Goal: Book appointment/travel/reservation

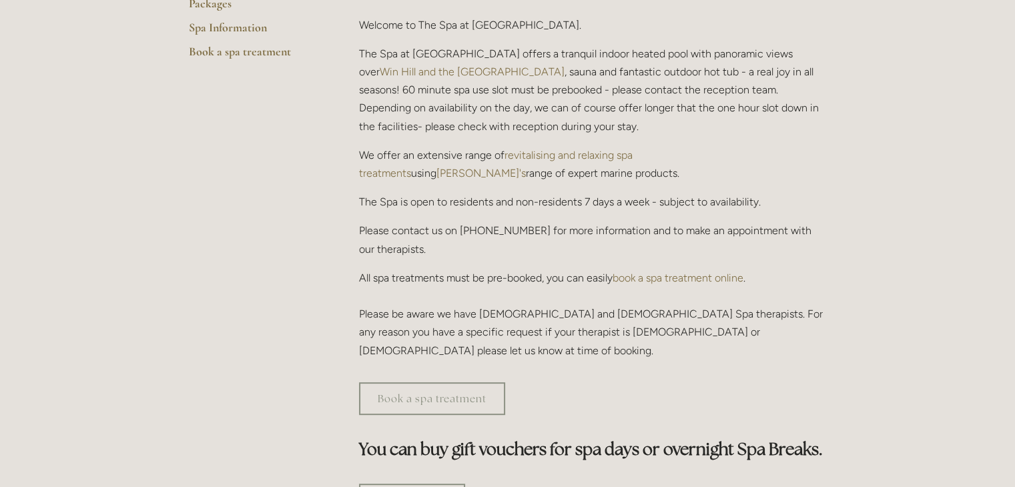
scroll to position [200, 0]
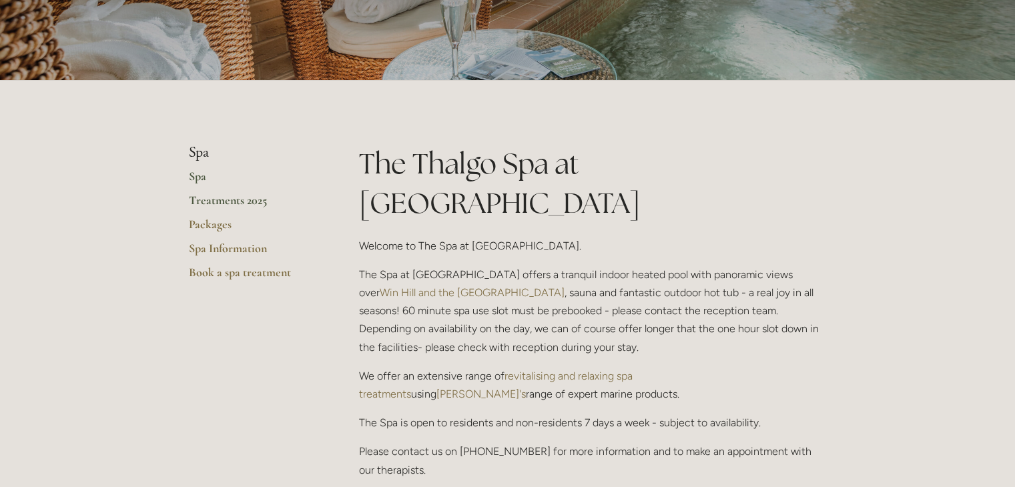
click at [242, 202] on link "Treatments 2025" at bounding box center [252, 205] width 127 height 24
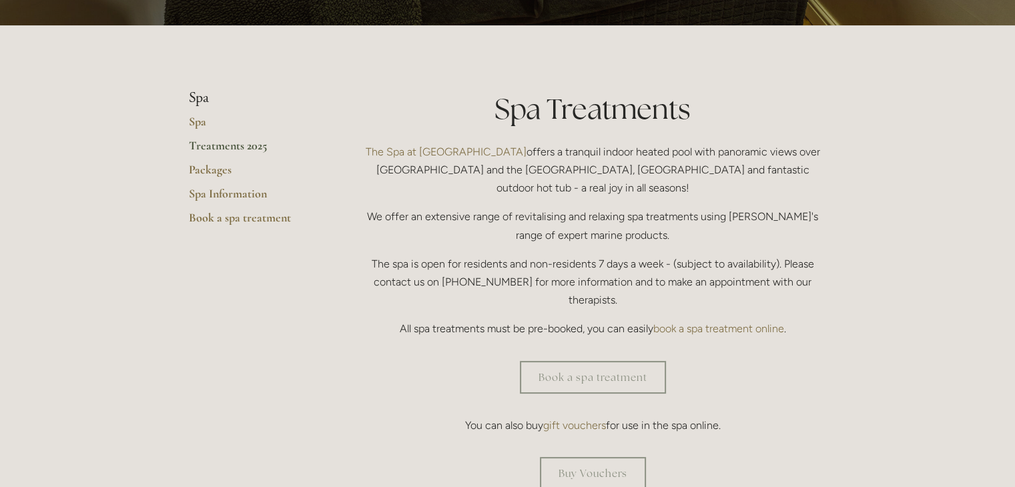
scroll to position [267, 0]
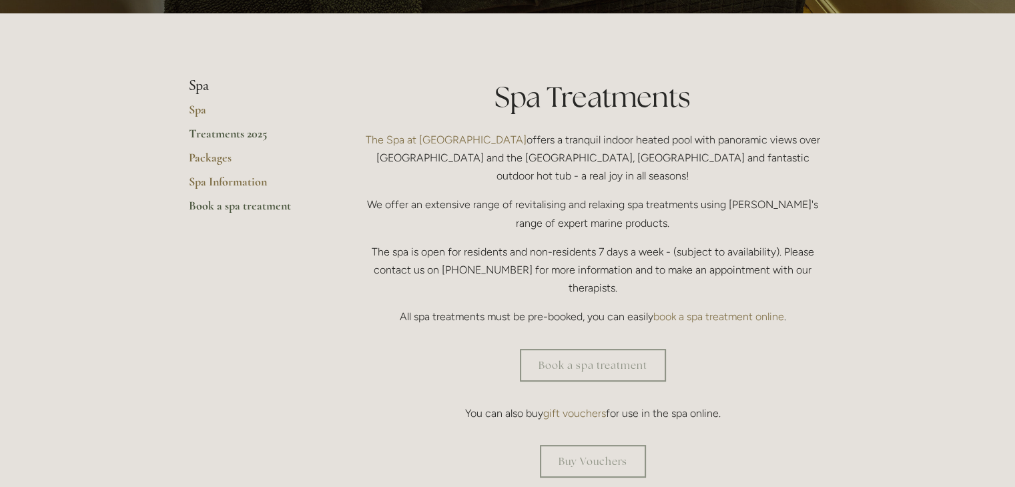
click at [248, 211] on link "Book a spa treatment" at bounding box center [252, 210] width 127 height 24
click at [205, 106] on link "Spa" at bounding box center [252, 114] width 127 height 24
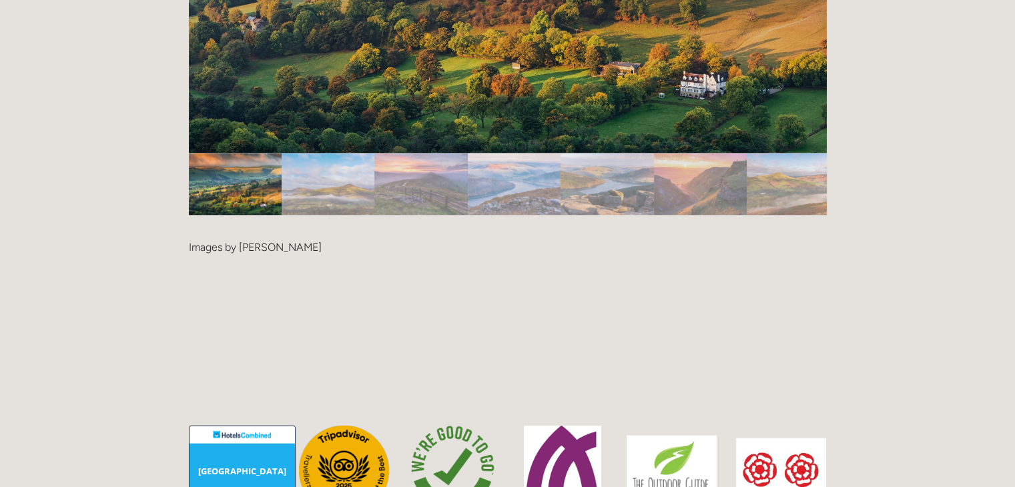
scroll to position [3137, 0]
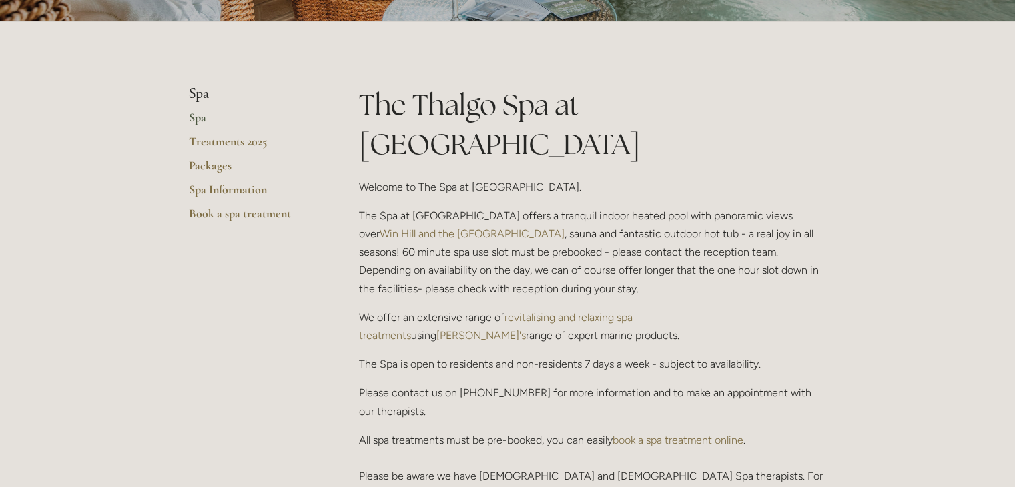
scroll to position [267, 0]
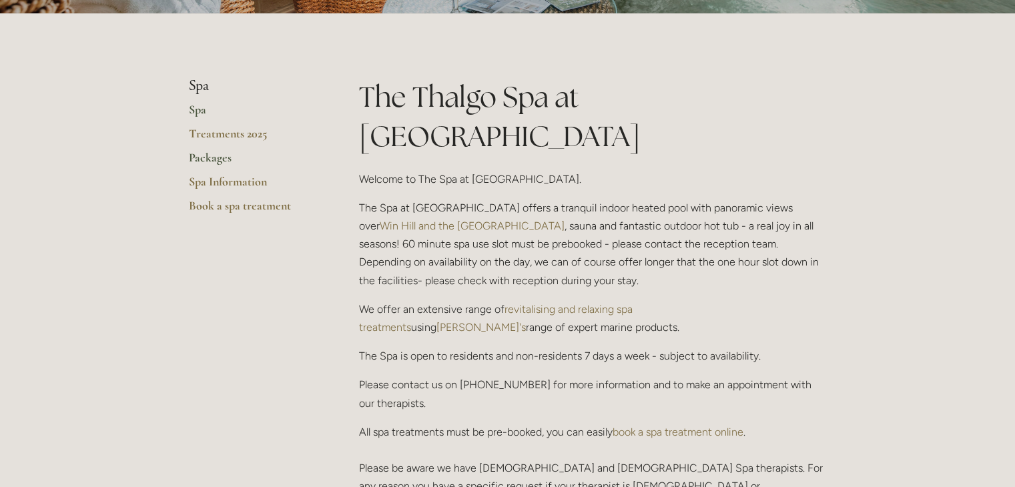
click at [214, 164] on link "Packages" at bounding box center [252, 162] width 127 height 24
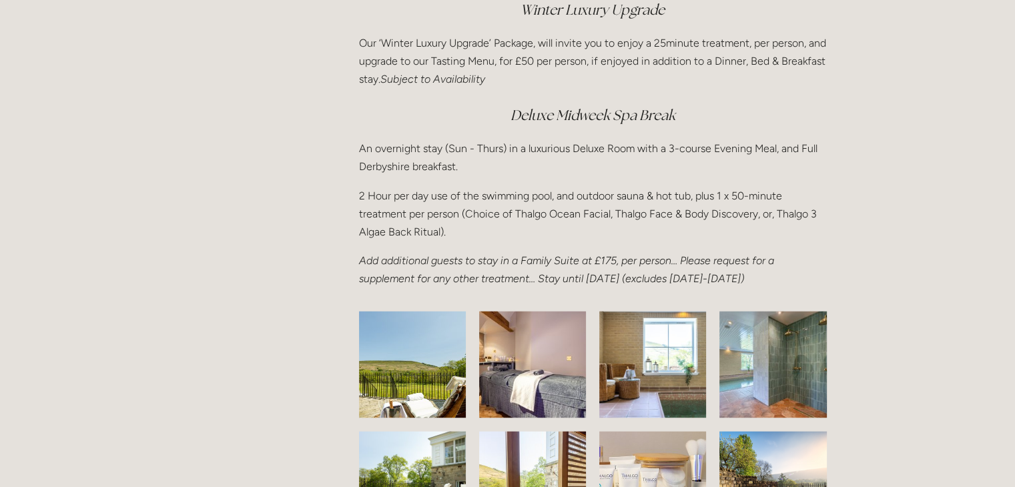
scroll to position [2202, 0]
